Goal: Use online tool/utility: Use online tool/utility

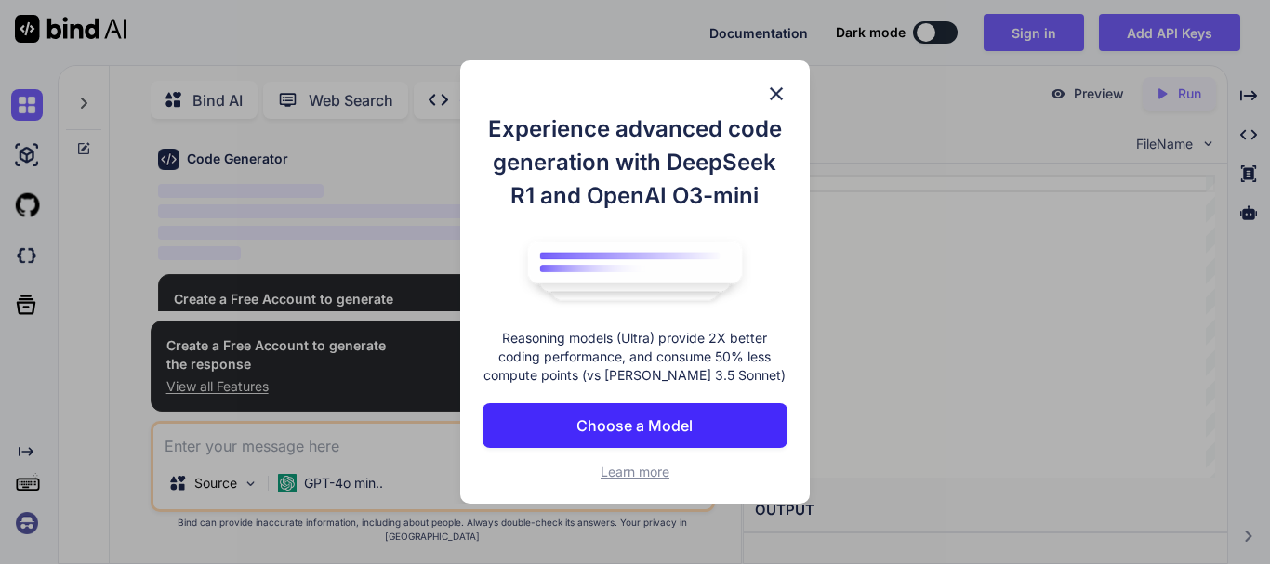
scroll to position [7, 0]
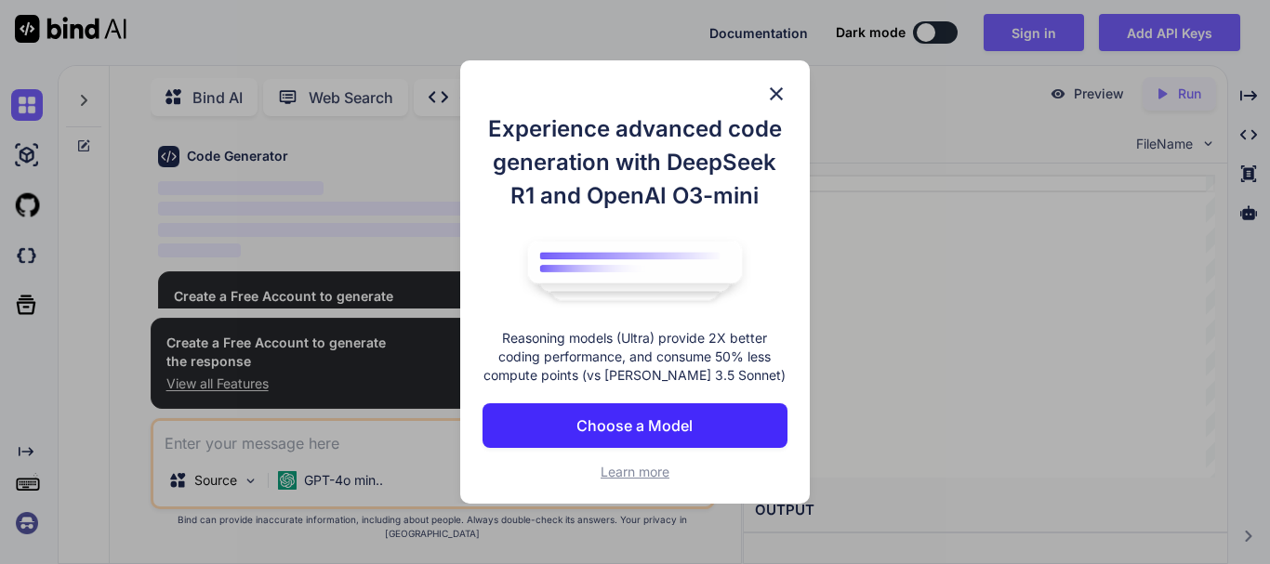
click at [771, 84] on img at bounding box center [776, 94] width 22 height 22
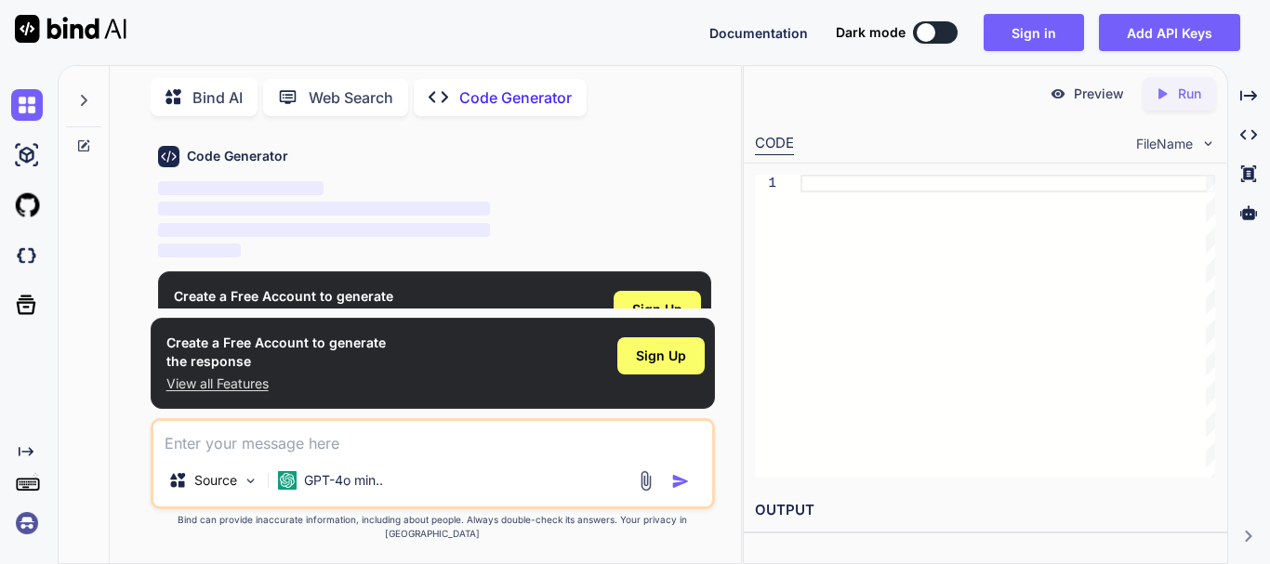
scroll to position [115, 0]
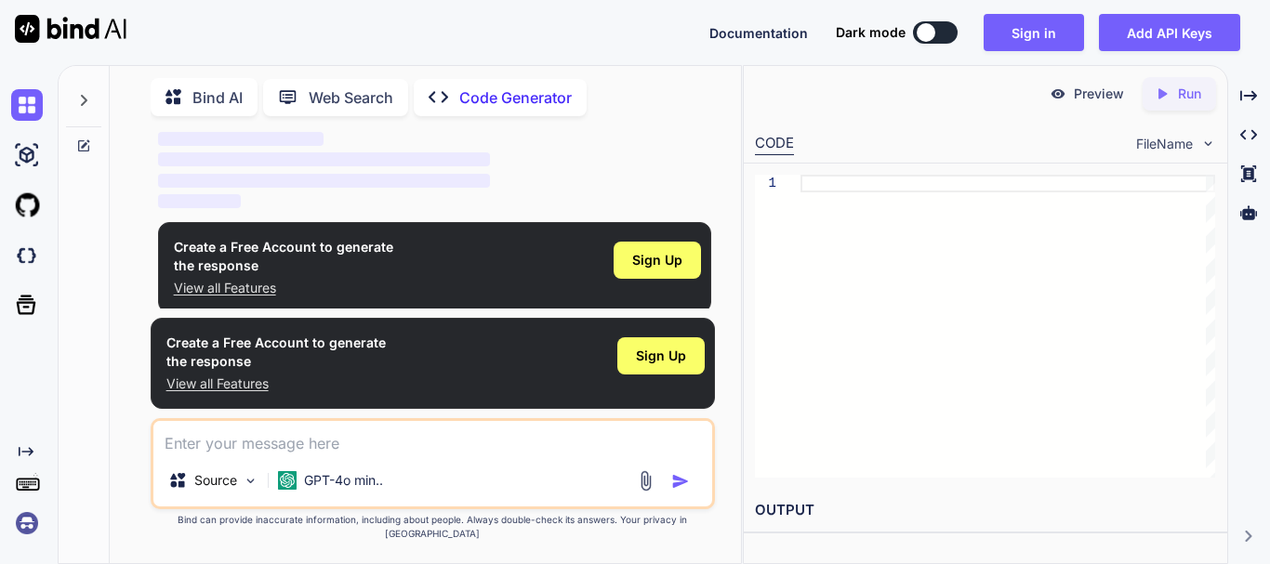
type textarea "x"
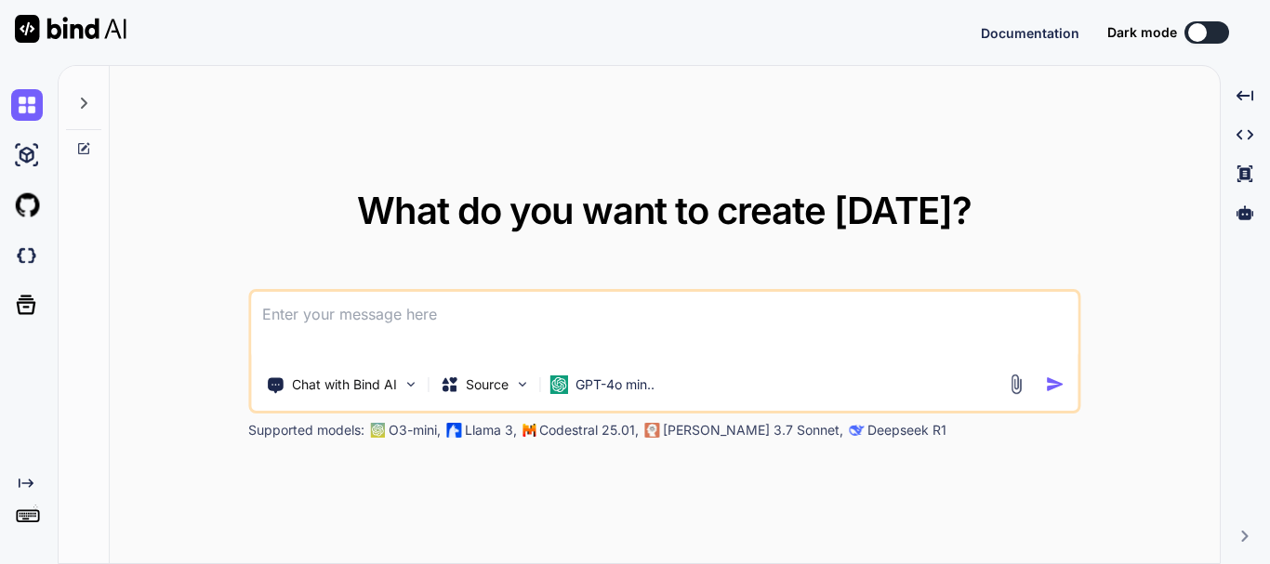
type textarea "x"
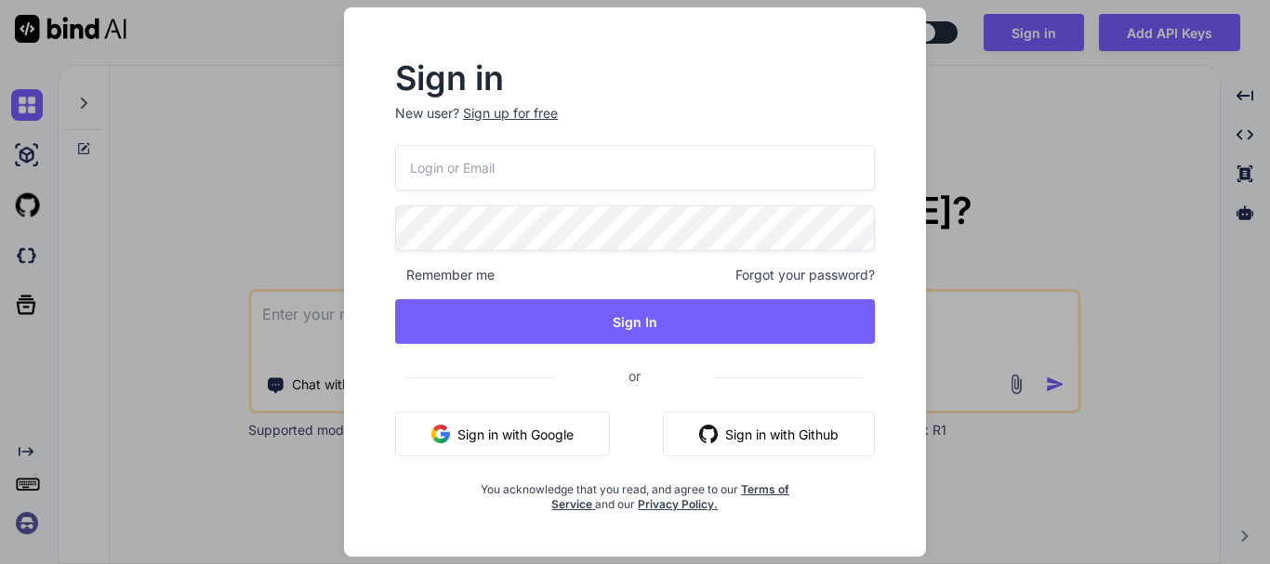
click at [266, 330] on div "Sign in New user? Sign up for free Remember me Forgot your password? Sign In or…" at bounding box center [635, 282] width 1270 height 564
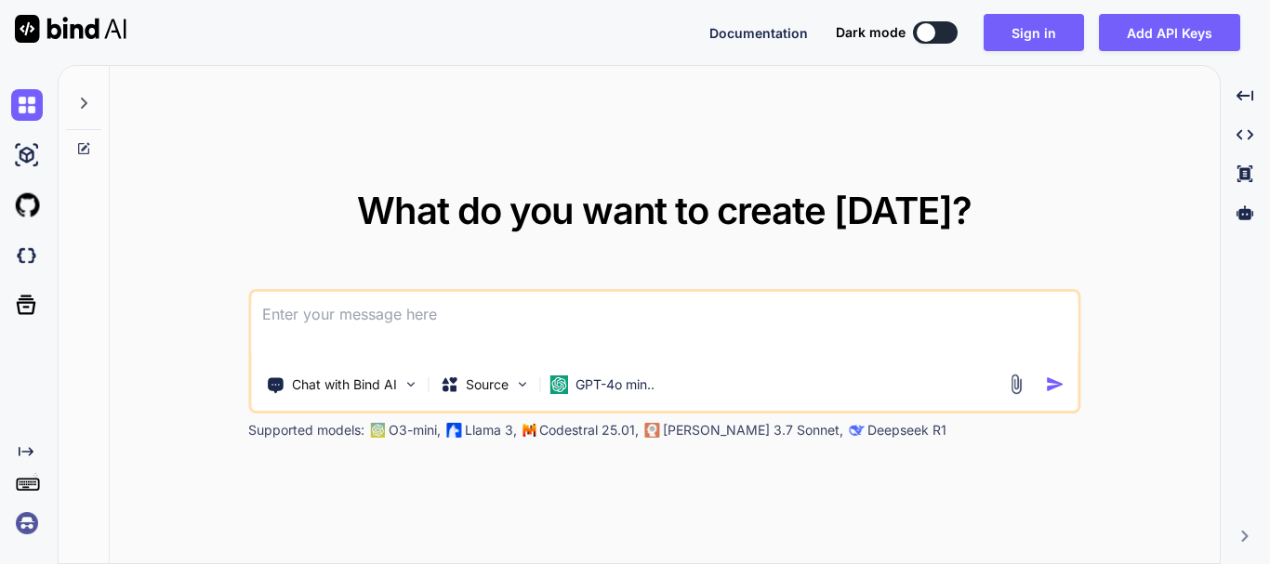
click at [302, 340] on textarea at bounding box center [664, 326] width 826 height 69
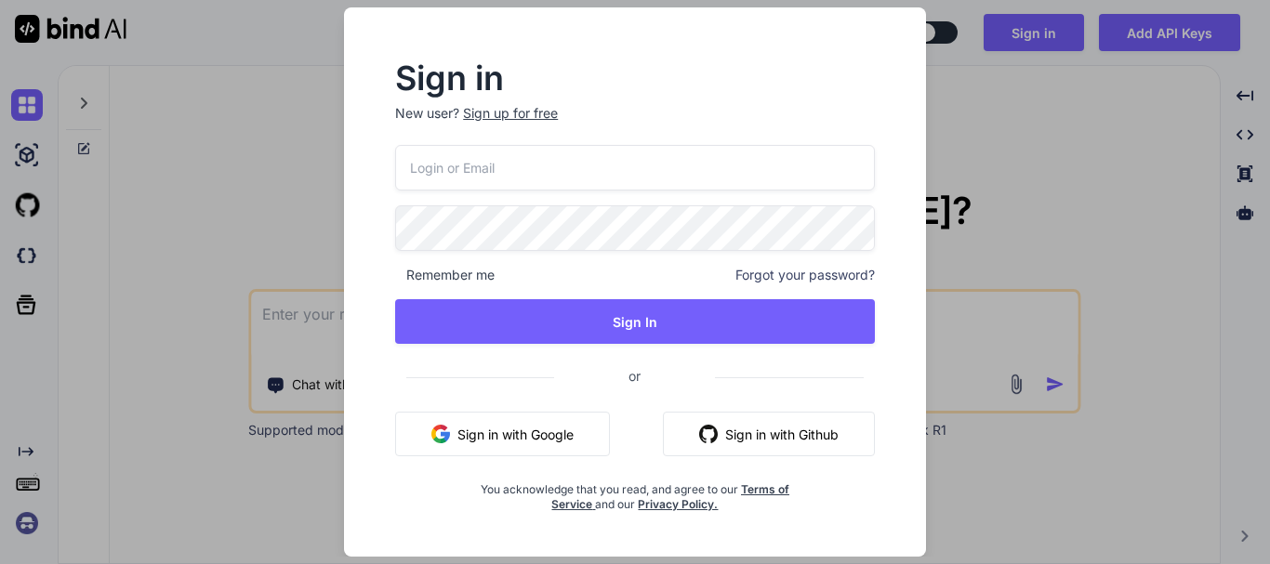
click at [127, 273] on div "Sign in New user? Sign up for free Remember me Forgot your password? Sign In or…" at bounding box center [635, 282] width 1270 height 564
